Goal: Check status: Check status

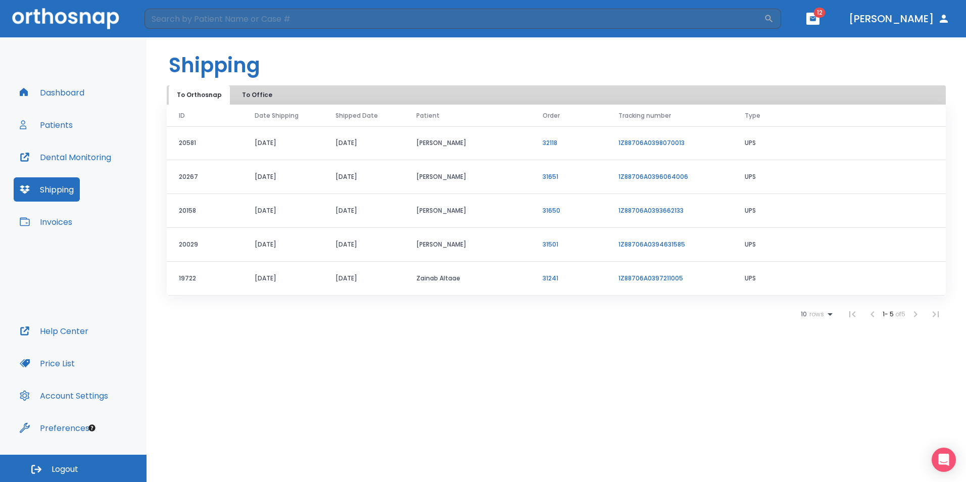
click at [56, 192] on button "Shipping" at bounding box center [47, 189] width 66 height 24
click at [55, 193] on button "Shipping" at bounding box center [47, 189] width 66 height 24
click at [55, 195] on button "Shipping" at bounding box center [47, 189] width 66 height 24
click at [661, 278] on link "1Z88706A0397211005" at bounding box center [650, 278] width 65 height 9
drag, startPoint x: 93, startPoint y: 94, endPoint x: 88, endPoint y: 89, distance: 6.4
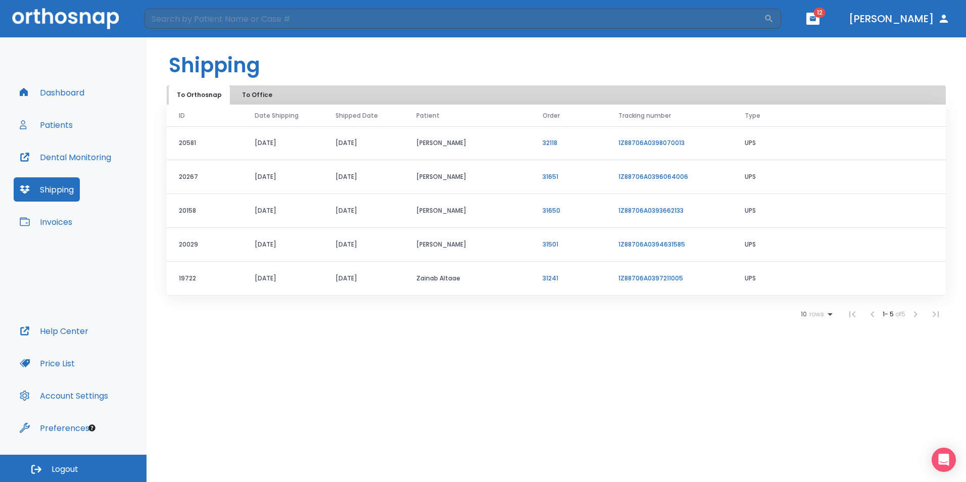
click at [92, 92] on div "Dashboard Patients Dental Monitoring Shipping Invoices" at bounding box center [73, 199] width 119 height 238
click at [79, 86] on button "Dashboard" at bounding box center [52, 92] width 77 height 24
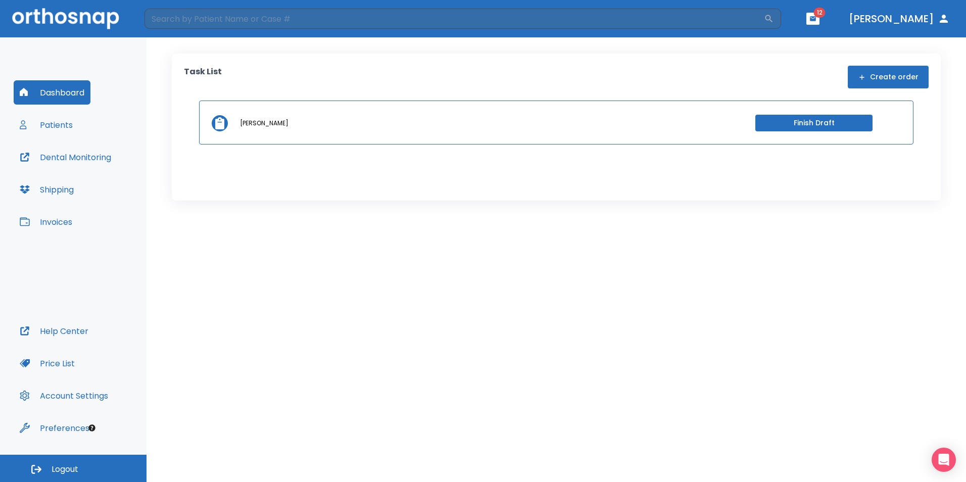
drag, startPoint x: 833, startPoint y: 36, endPoint x: 844, endPoint y: 10, distance: 28.5
click at [833, 36] on header "​ 12 Dr. Thomas" at bounding box center [483, 18] width 966 height 37
click at [825, 10] on span "12" at bounding box center [820, 13] width 12 height 10
click at [816, 16] on icon "button" at bounding box center [812, 18] width 7 height 7
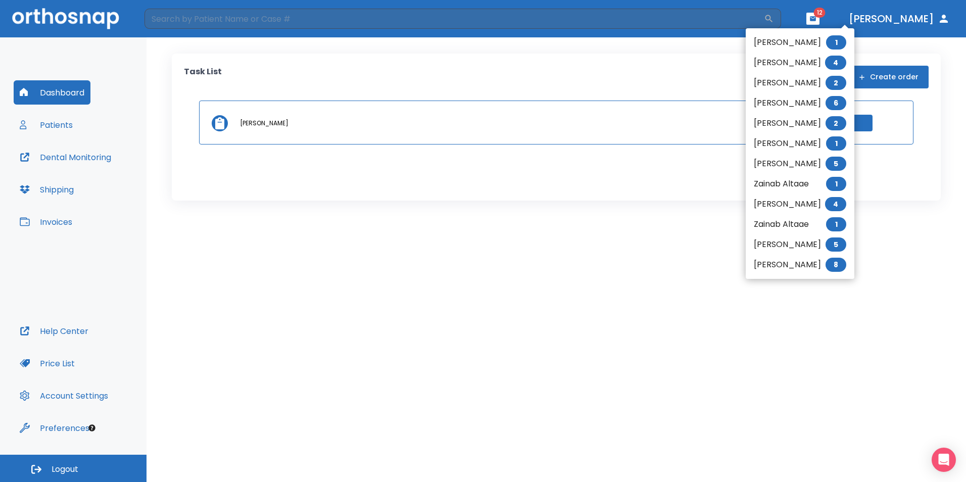
drag, startPoint x: 416, startPoint y: 284, endPoint x: 396, endPoint y: 276, distance: 22.4
click at [416, 284] on div at bounding box center [483, 241] width 966 height 482
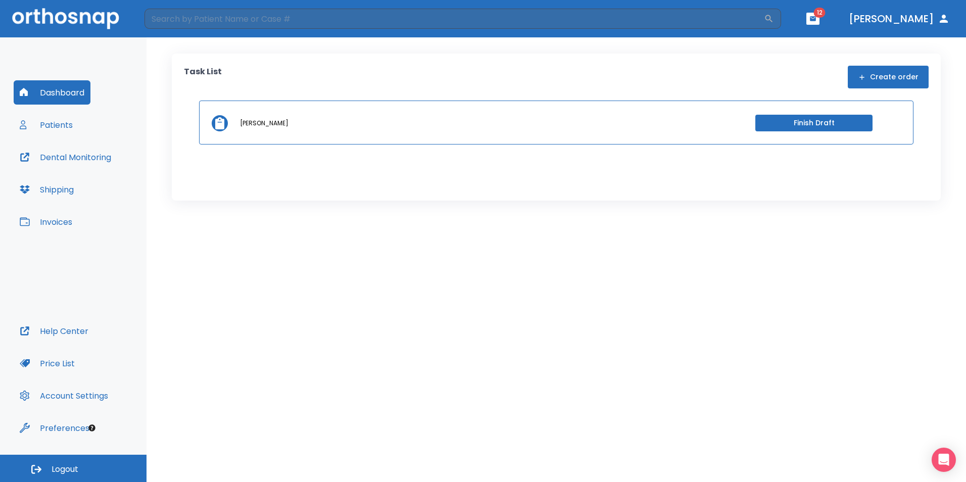
click at [85, 160] on button "Dental Monitoring" at bounding box center [66, 157] width 104 height 24
click at [88, 157] on button "Dental Monitoring" at bounding box center [66, 157] width 104 height 24
click at [659, 146] on div "Task List Create order Bernda Carillo Finish Draft" at bounding box center [556, 127] width 769 height 147
click at [659, 145] on div "Task List Create order Bernda Carillo Finish Draft" at bounding box center [556, 127] width 769 height 147
click at [841, 25] on header "​ 12 Dr. Thomas" at bounding box center [483, 18] width 966 height 37
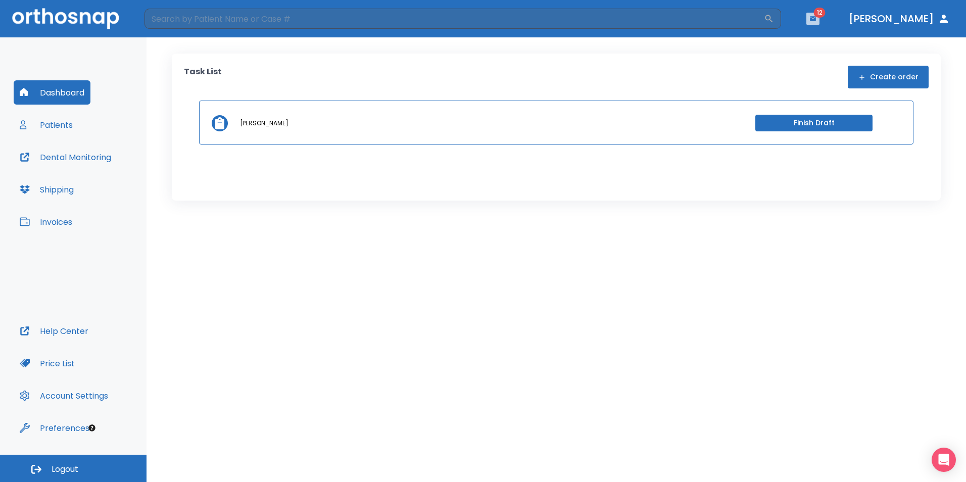
click at [819, 17] on button "button" at bounding box center [812, 19] width 13 height 12
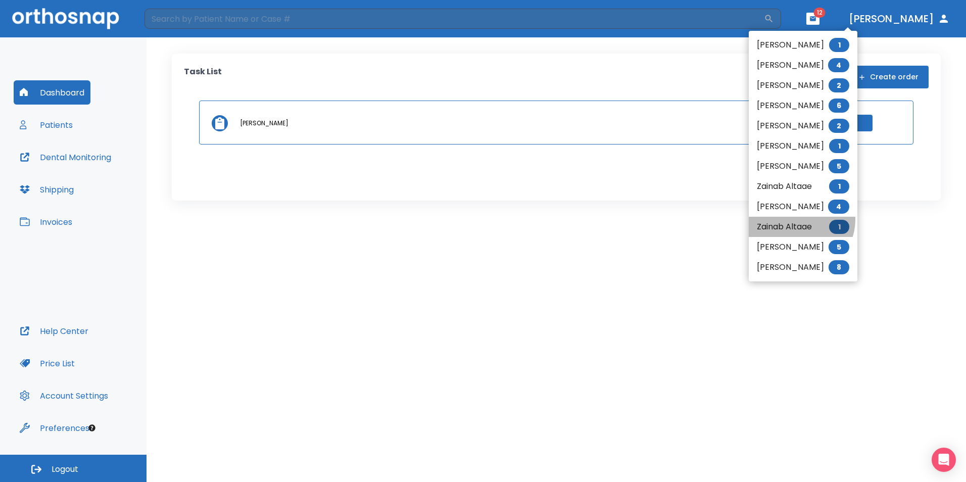
click at [800, 220] on li "Zainab Altaae 1" at bounding box center [803, 227] width 109 height 20
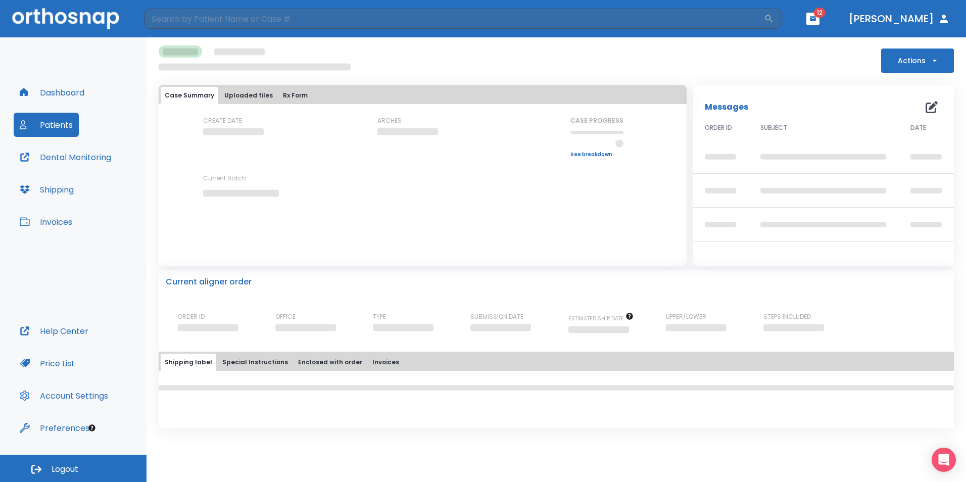
click at [264, 98] on button "Uploaded files" at bounding box center [248, 95] width 57 height 17
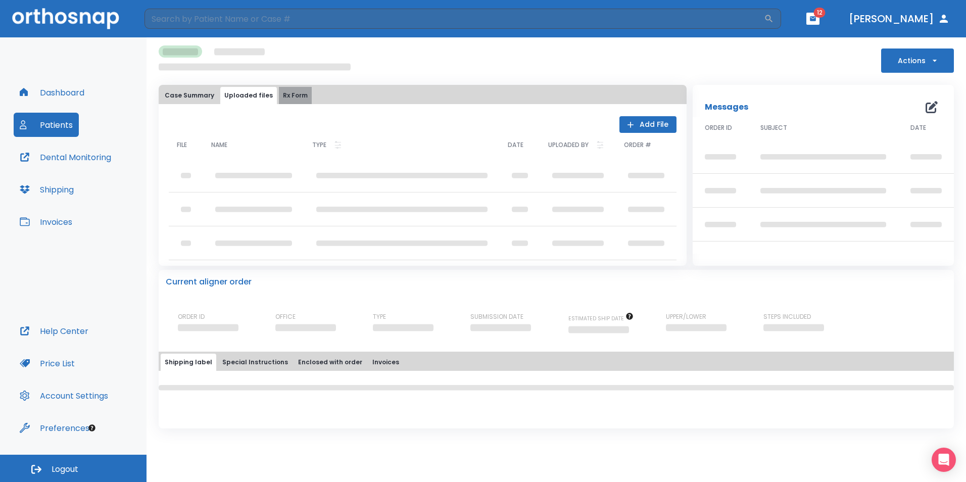
click at [285, 91] on button "Rx Form" at bounding box center [295, 95] width 33 height 17
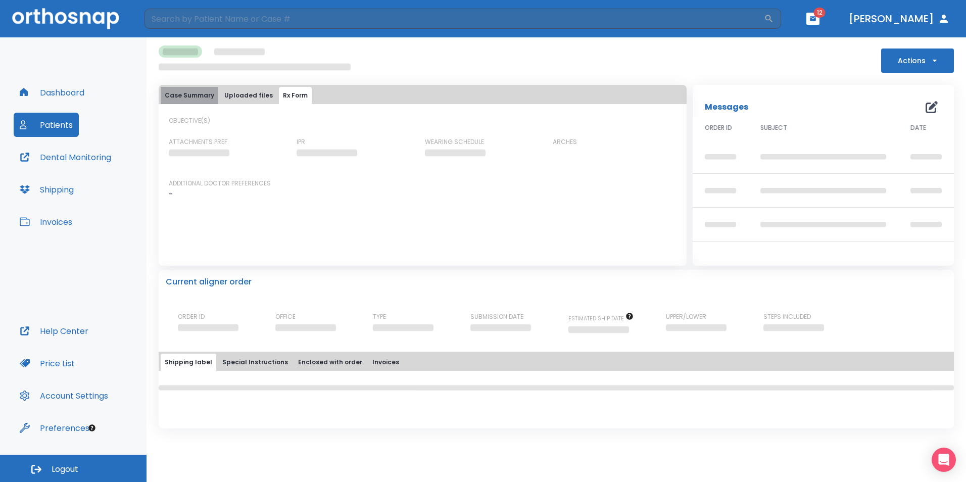
click at [198, 88] on button "Case Summary" at bounding box center [190, 95] width 58 height 17
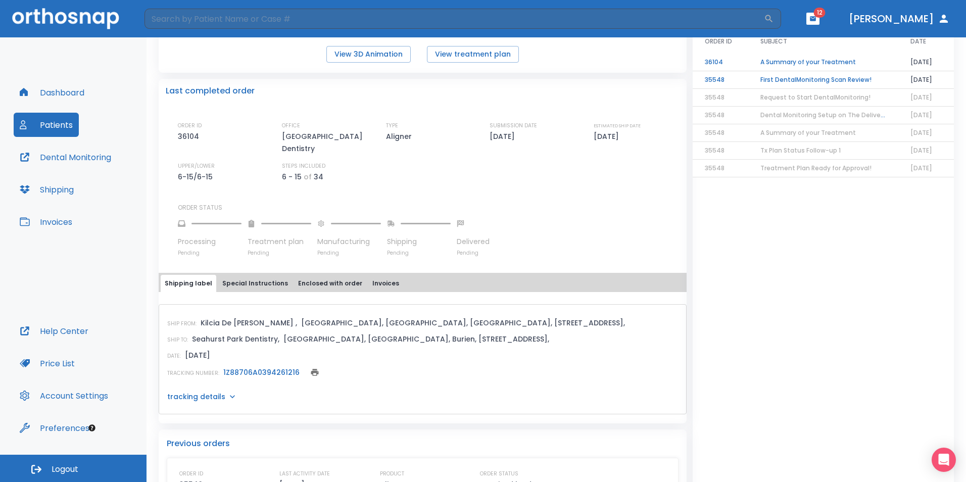
scroll to position [202, 0]
click at [228, 391] on icon at bounding box center [232, 395] width 10 height 10
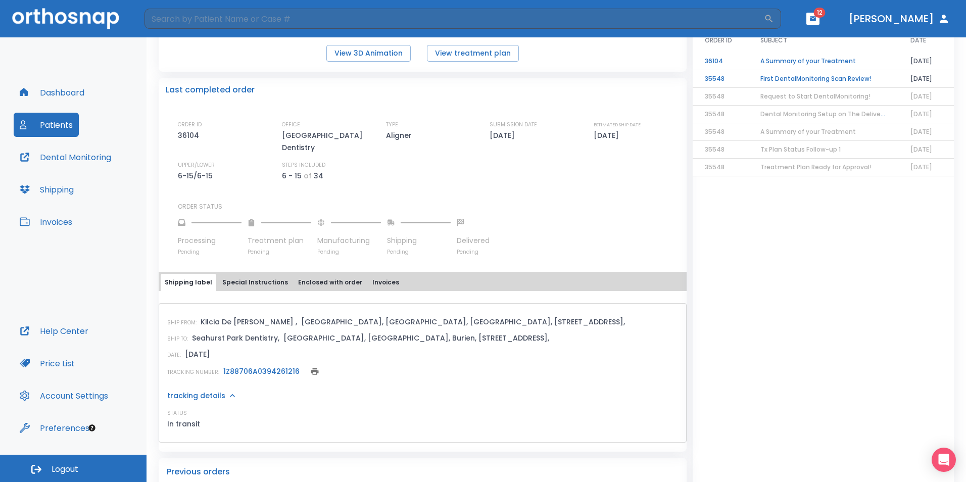
click at [180, 423] on p "In transit" at bounding box center [183, 424] width 33 height 12
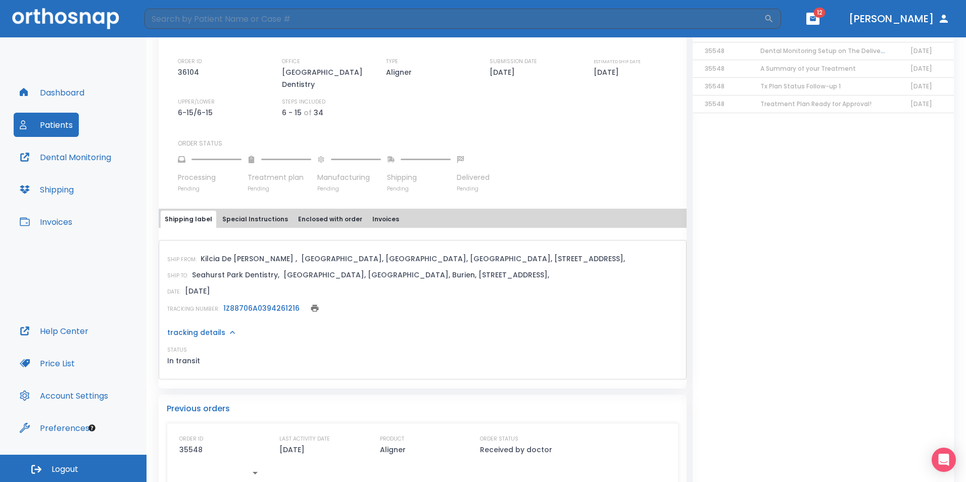
scroll to position [294, 0]
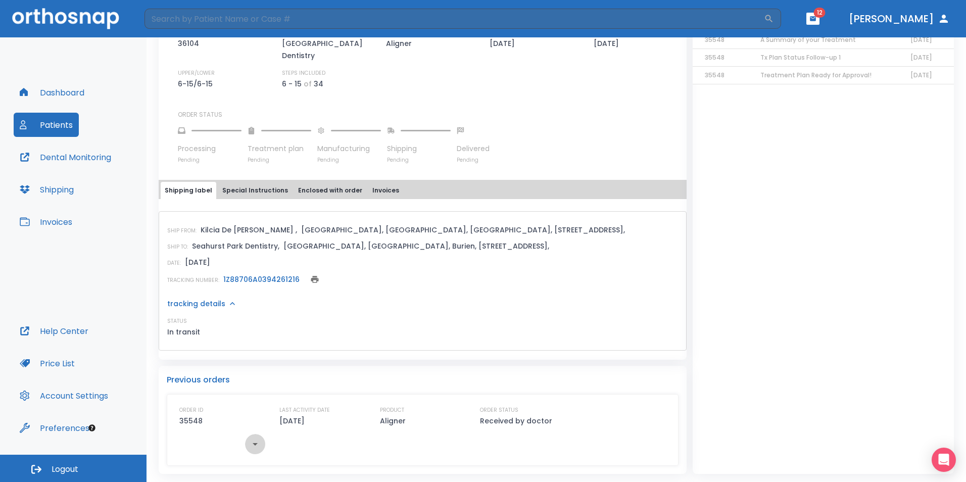
click at [256, 443] on icon "button" at bounding box center [255, 444] width 5 height 3
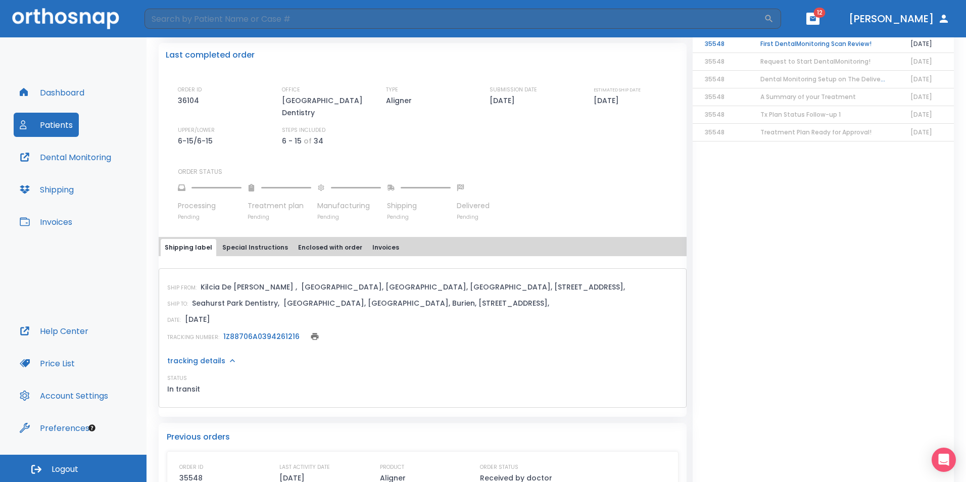
scroll to position [222, 0]
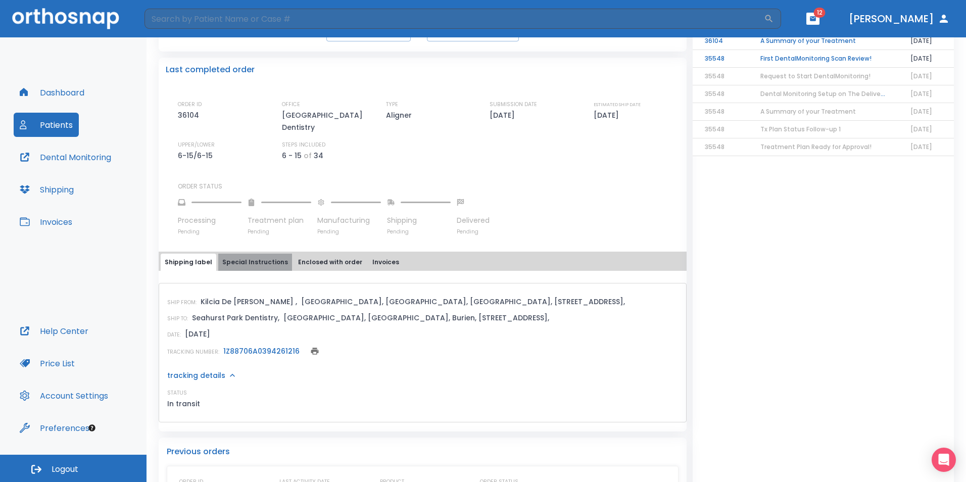
click at [265, 262] on button "Special Instructions" at bounding box center [255, 262] width 74 height 17
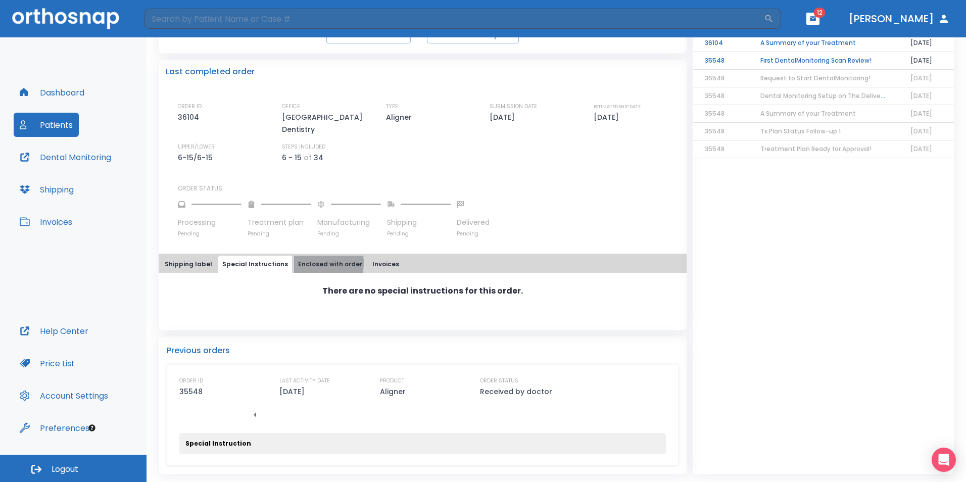
click at [303, 263] on button "Enclosed with order" at bounding box center [330, 264] width 72 height 17
click at [369, 269] on button "Invoices" at bounding box center [385, 264] width 35 height 17
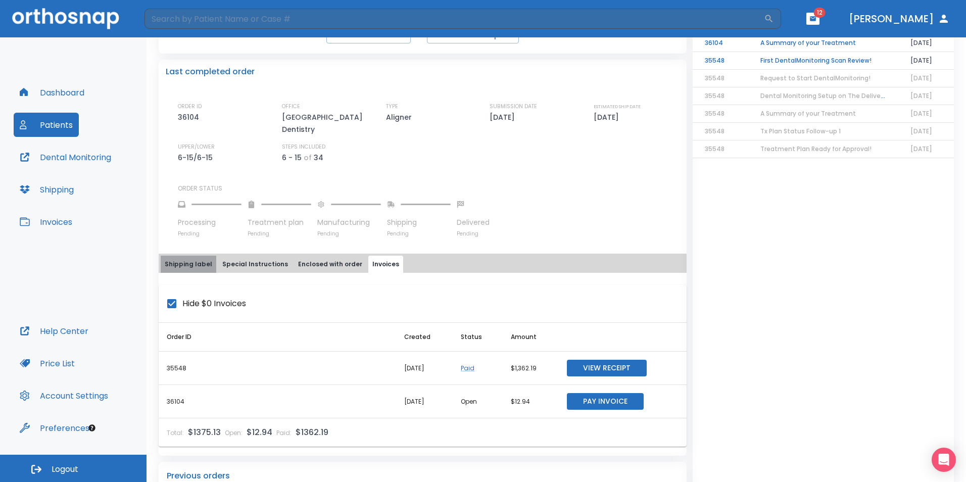
click at [198, 265] on button "Shipping label" at bounding box center [189, 264] width 56 height 17
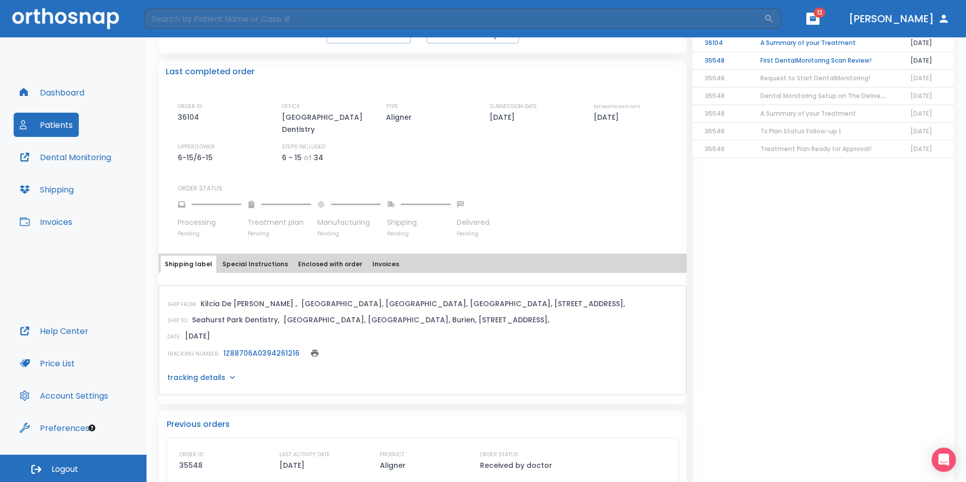
click at [281, 350] on link "1Z88706A0394261216" at bounding box center [261, 353] width 76 height 10
click at [281, 355] on link "1Z88706A0394261216" at bounding box center [261, 353] width 76 height 10
click at [710, 365] on div "Messages 2 ORDER ID SUBJECT DATE 36104 A Summary of your Treatment 08/15/25 355…" at bounding box center [823, 263] width 261 height 568
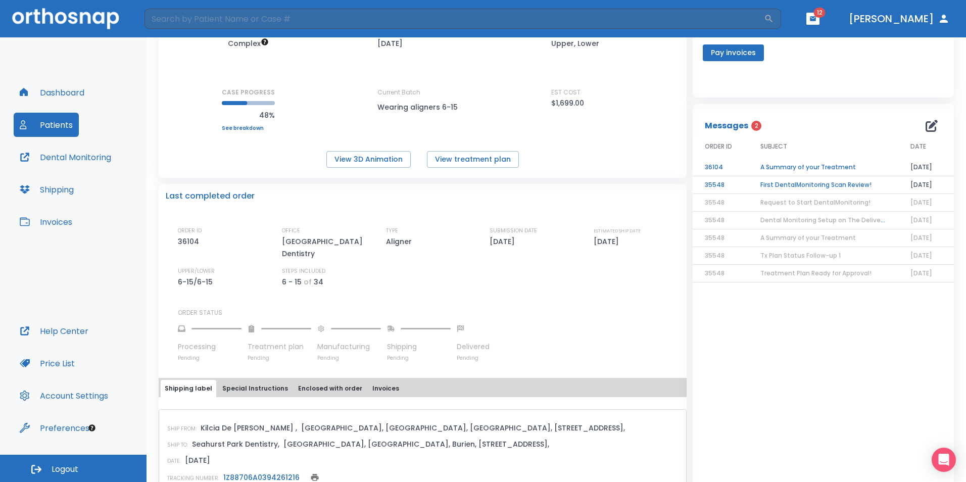
scroll to position [0, 0]
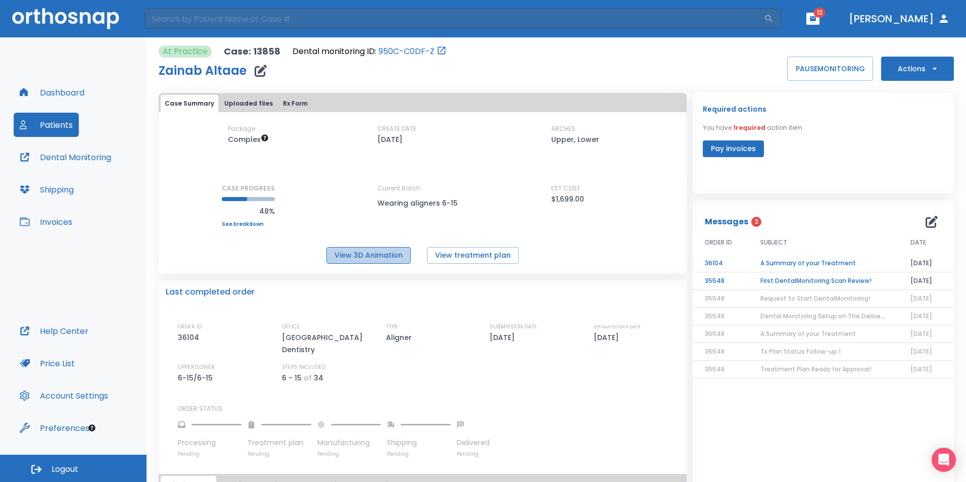
click at [366, 255] on button "View 3D Animation" at bounding box center [368, 255] width 84 height 17
click at [476, 258] on button "View treatment plan" at bounding box center [473, 255] width 92 height 17
click at [255, 225] on link "See breakdown" at bounding box center [248, 224] width 53 height 6
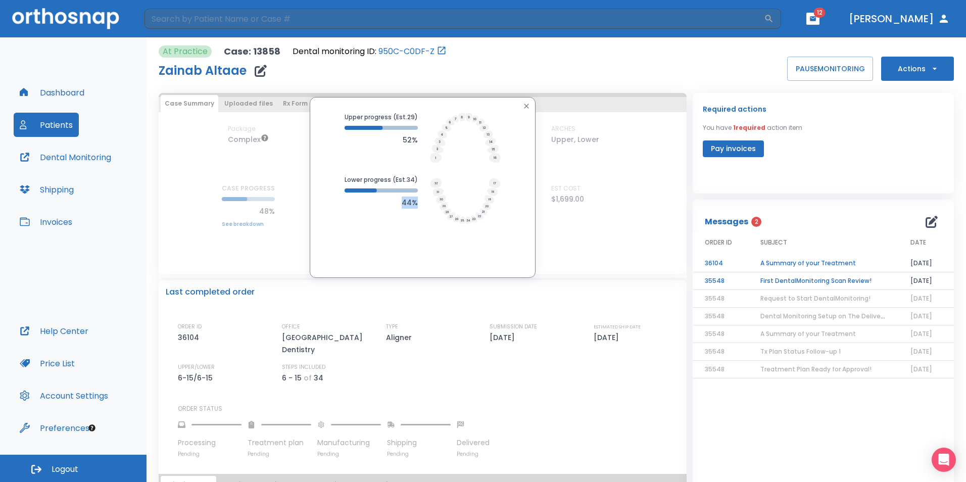
drag, startPoint x: 418, startPoint y: 176, endPoint x: 417, endPoint y: 200, distance: 24.3
click at [417, 200] on div "Lower progress (Est. 34 ) 44%" at bounding box center [422, 200] width 156 height 51
drag, startPoint x: 417, startPoint y: 200, endPoint x: 478, endPoint y: 237, distance: 71.8
click at [478, 237] on div "Upper progress (Est. 29 ) 52% Lower progress (Est. 34 ) 44%" at bounding box center [423, 187] width 226 height 181
click at [465, 115] on div "Upper progress (Est. 29 ) 52% Lower progress (Est. 34 ) 44%" at bounding box center [423, 187] width 226 height 181
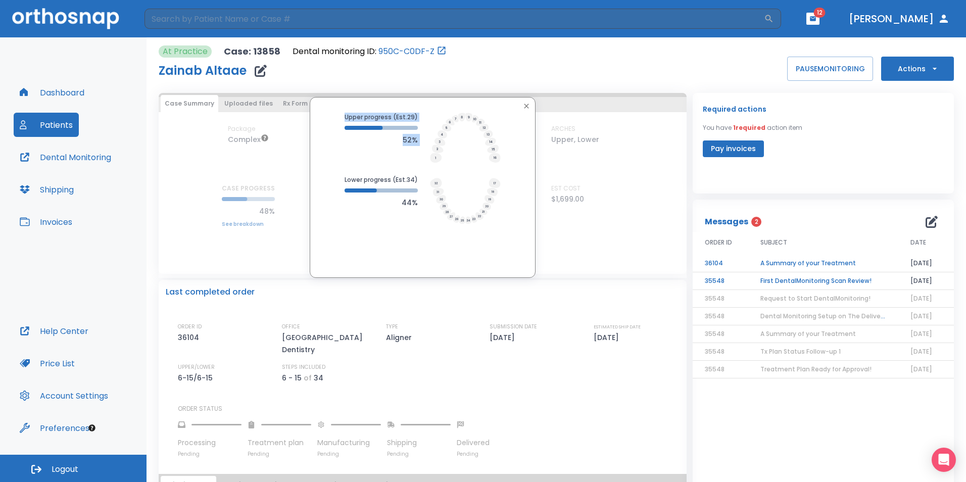
click at [465, 117] on icon at bounding box center [468, 117] width 7 height 9
click at [515, 107] on div at bounding box center [422, 106] width 221 height 13
click at [528, 104] on icon "button" at bounding box center [526, 106] width 8 height 8
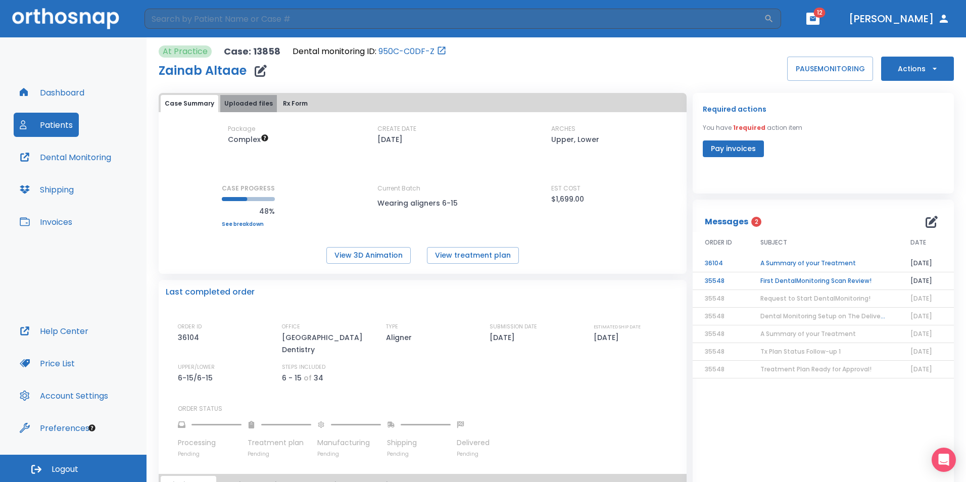
click at [250, 99] on button "Uploaded files" at bounding box center [248, 103] width 57 height 17
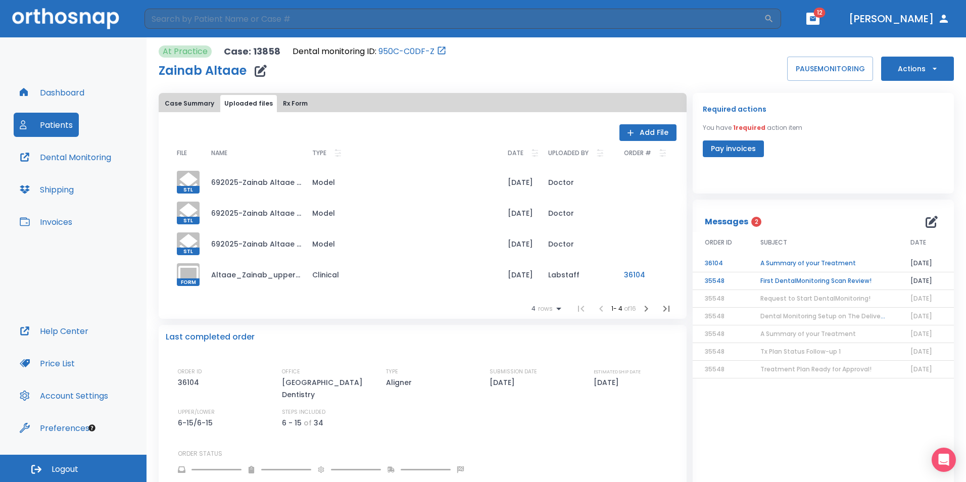
click at [203, 278] on td "Altaae_Zainab_upper_6-15.form" at bounding box center [253, 274] width 101 height 31
click at [189, 279] on span "FORM" at bounding box center [188, 282] width 23 height 8
click at [273, 275] on td "Altaae_Zainab_upper_6-15.form" at bounding box center [253, 274] width 101 height 31
click at [272, 249] on td "692025-Zainab Altaae new1-maxillary.stl_simplified.stl" at bounding box center [253, 243] width 101 height 31
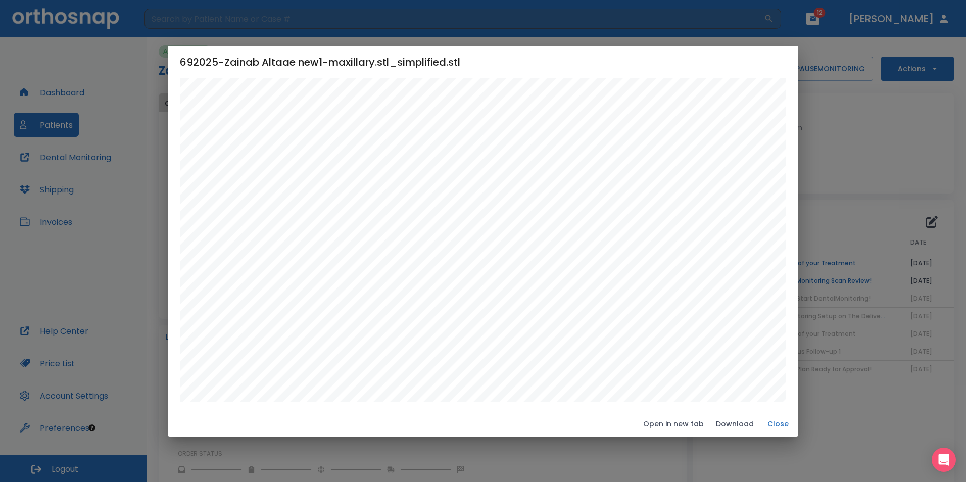
click at [779, 421] on button "Close" at bounding box center [778, 424] width 32 height 17
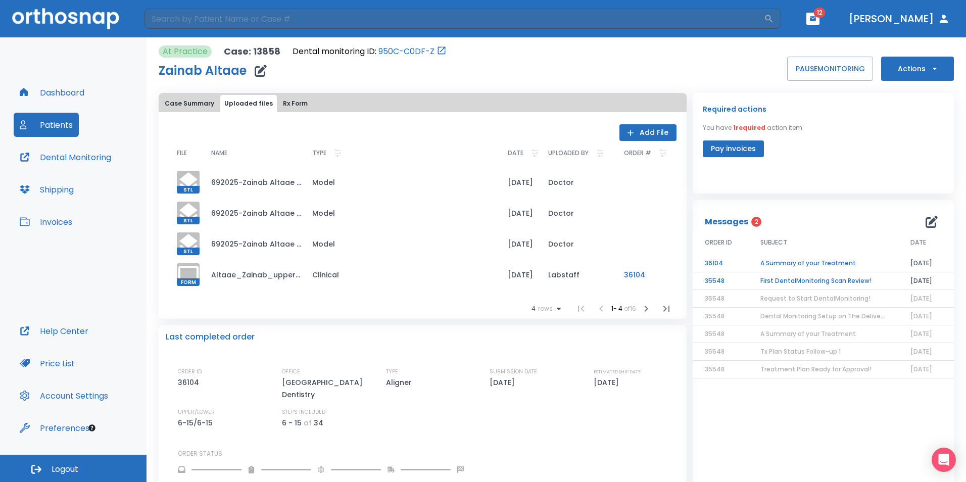
click at [284, 103] on button "Rx Form" at bounding box center [295, 103] width 33 height 17
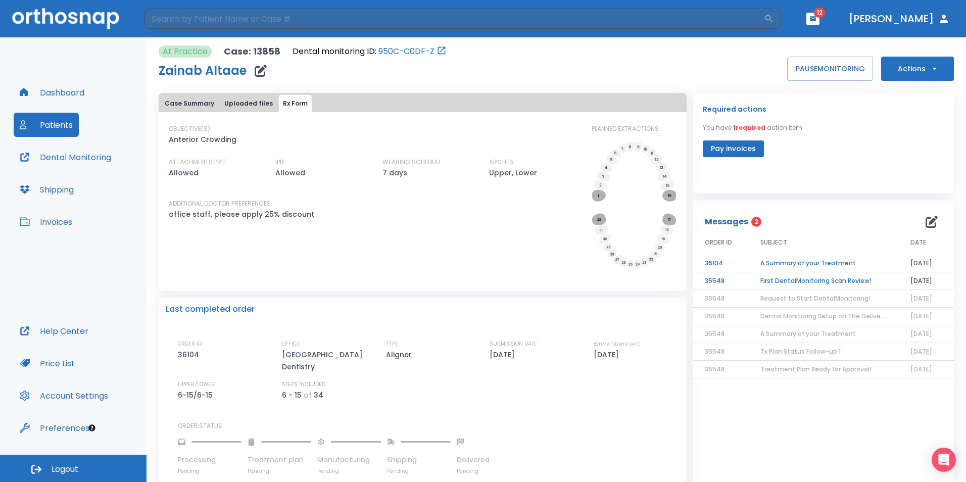
click at [392, 175] on p "7 days" at bounding box center [394, 173] width 25 height 12
click at [184, 100] on button "Case Summary" at bounding box center [190, 103] width 58 height 17
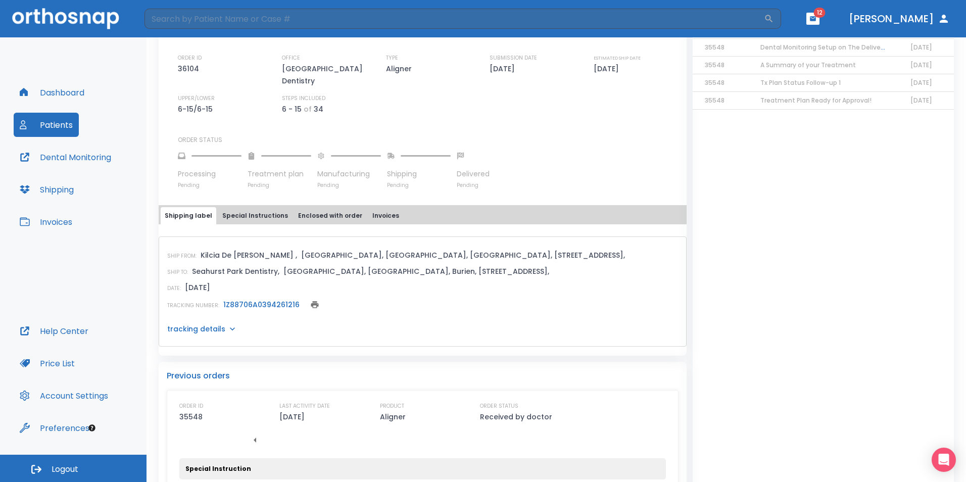
scroll to position [294, 0]
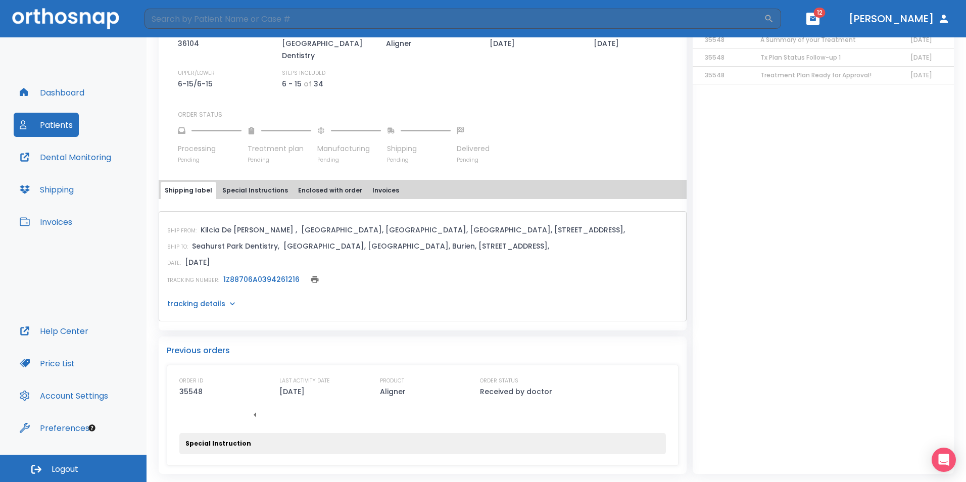
click at [264, 274] on div "TRACKING NUMBER: 1Z88706A0394261216" at bounding box center [422, 279] width 511 height 14
click at [218, 302] on p "tracking details" at bounding box center [196, 304] width 58 height 10
